Goal: Find specific page/section: Find specific page/section

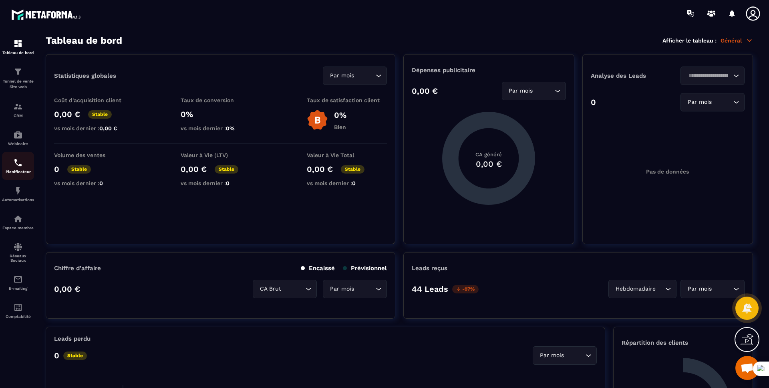
click at [15, 166] on img at bounding box center [18, 163] width 10 height 10
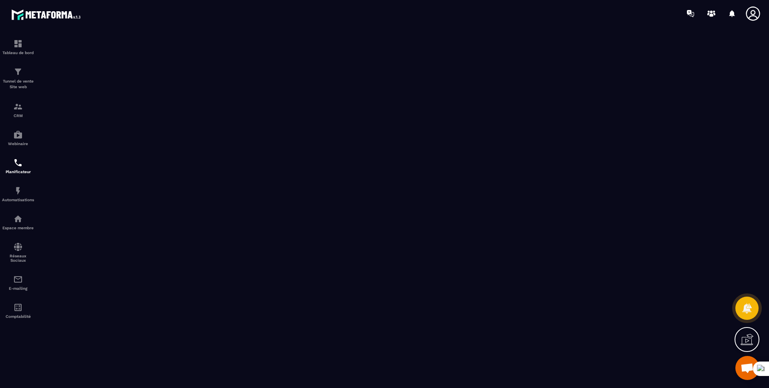
click at [757, 14] on icon at bounding box center [753, 14] width 16 height 16
click at [13, 112] on div "CRM" at bounding box center [18, 110] width 32 height 16
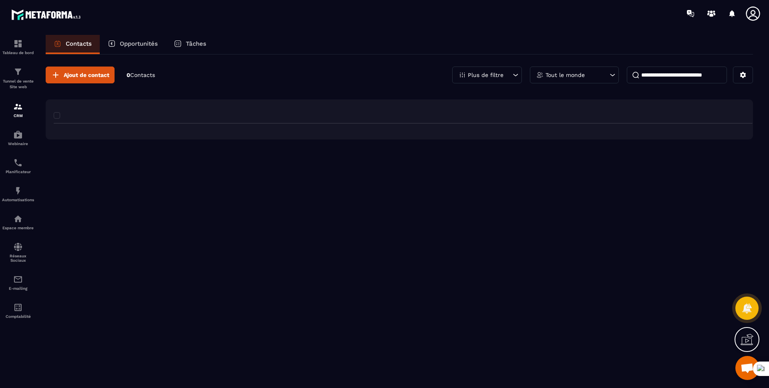
click at [13, 112] on div "CRM" at bounding box center [18, 110] width 32 height 16
click at [194, 42] on p "Tâches" at bounding box center [196, 43] width 20 height 7
